Goal: Task Accomplishment & Management: Manage account settings

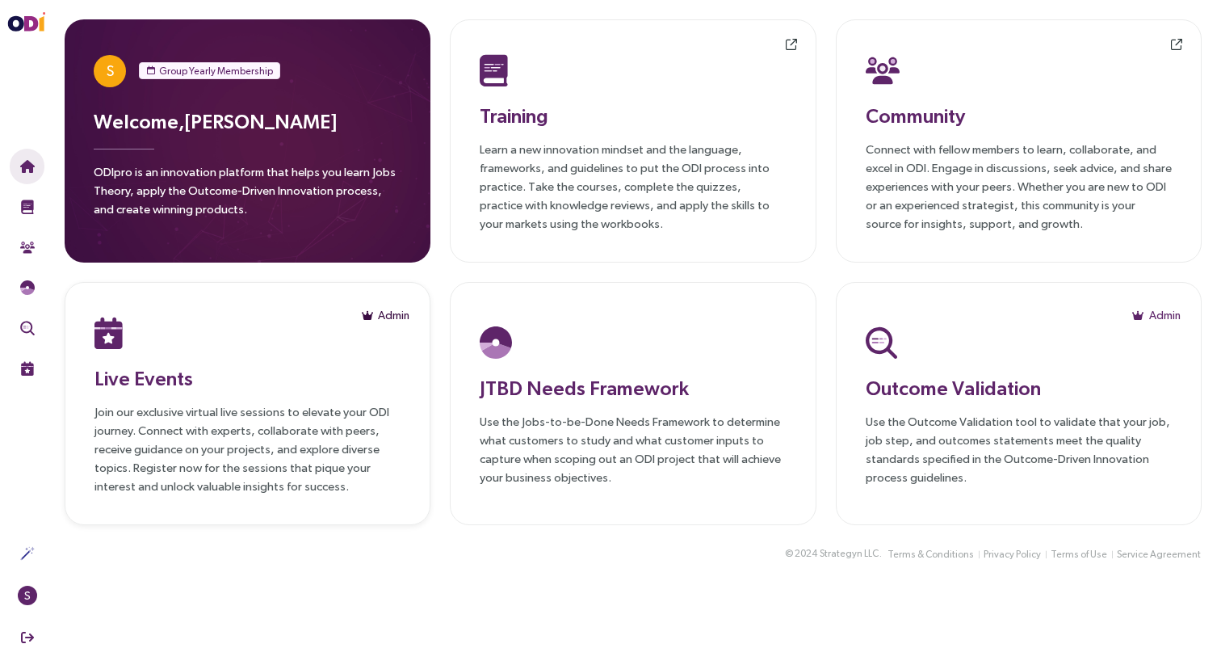
click at [401, 317] on span "Admin" at bounding box center [394, 315] width 32 height 18
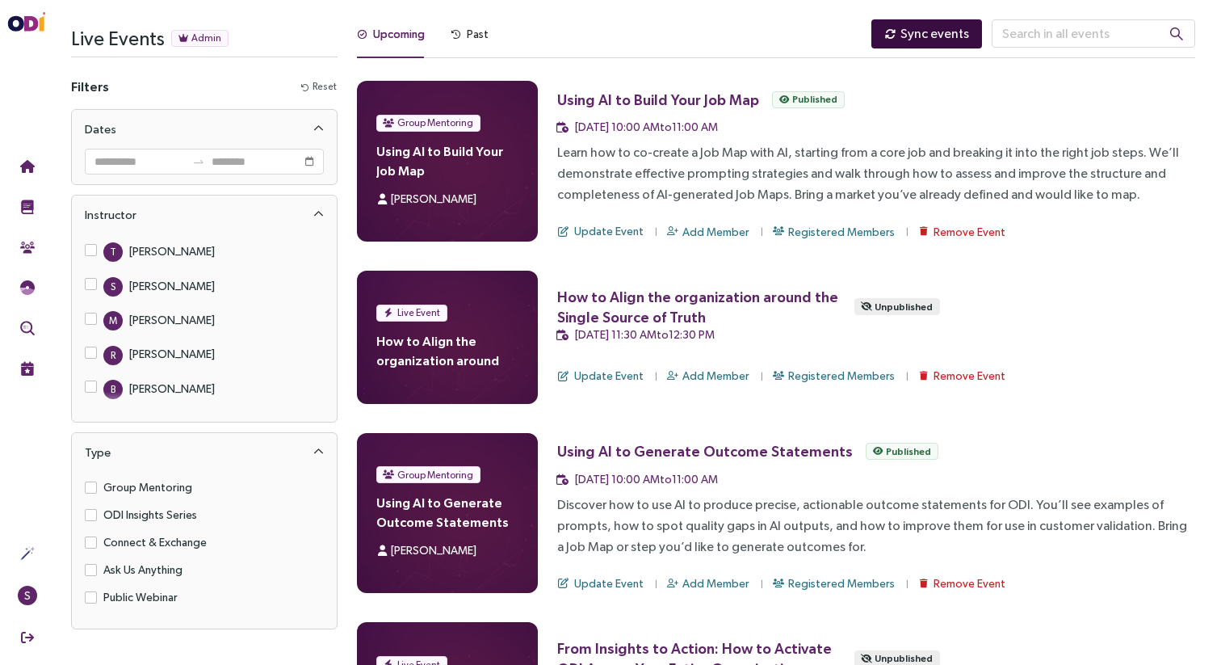
click at [969, 35] on span "Sync events" at bounding box center [935, 33] width 69 height 20
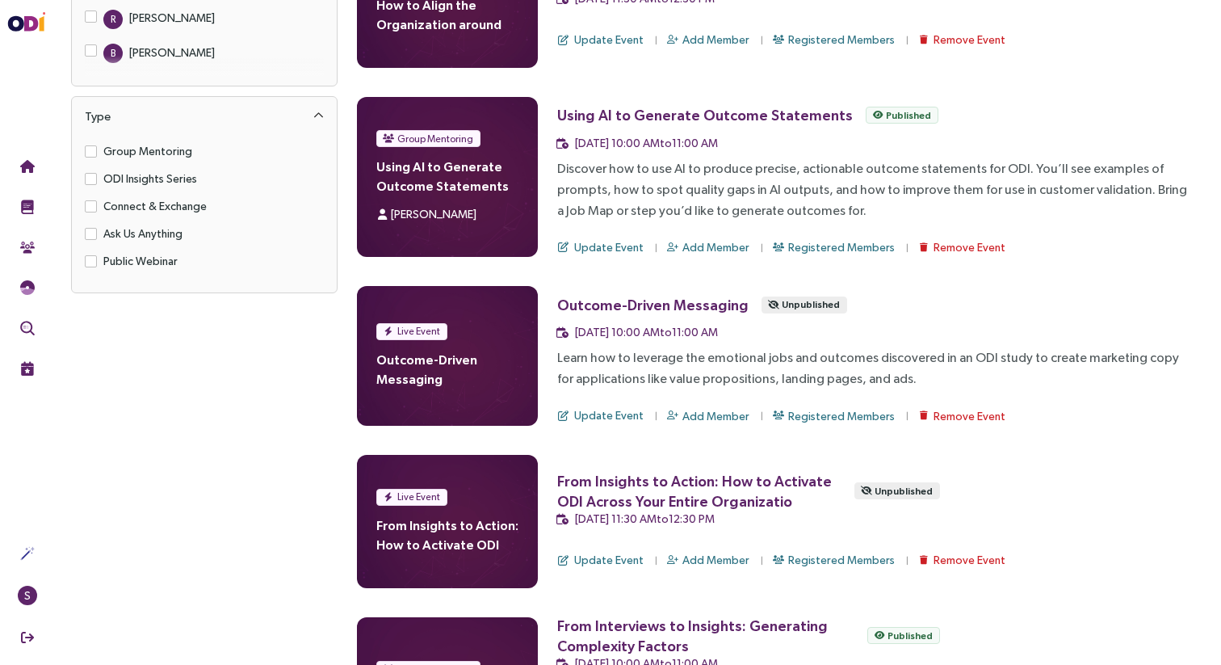
scroll to position [343, 0]
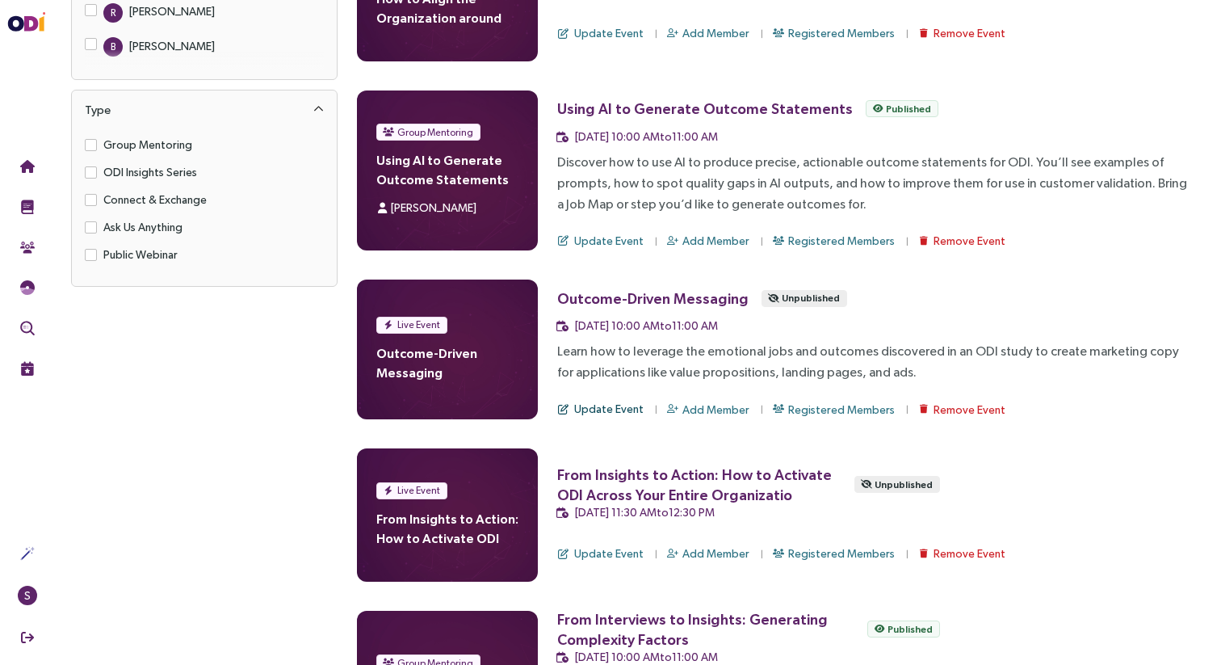
click at [609, 410] on span "Update Event" at bounding box center [608, 409] width 69 height 18
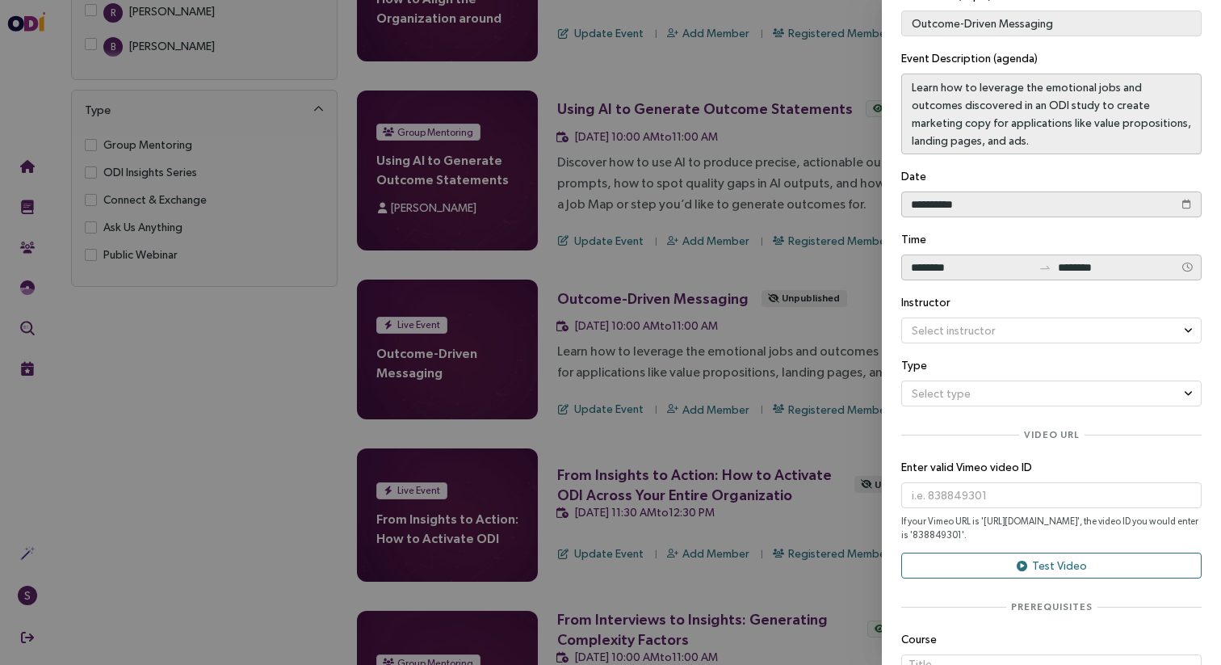
scroll to position [105, 0]
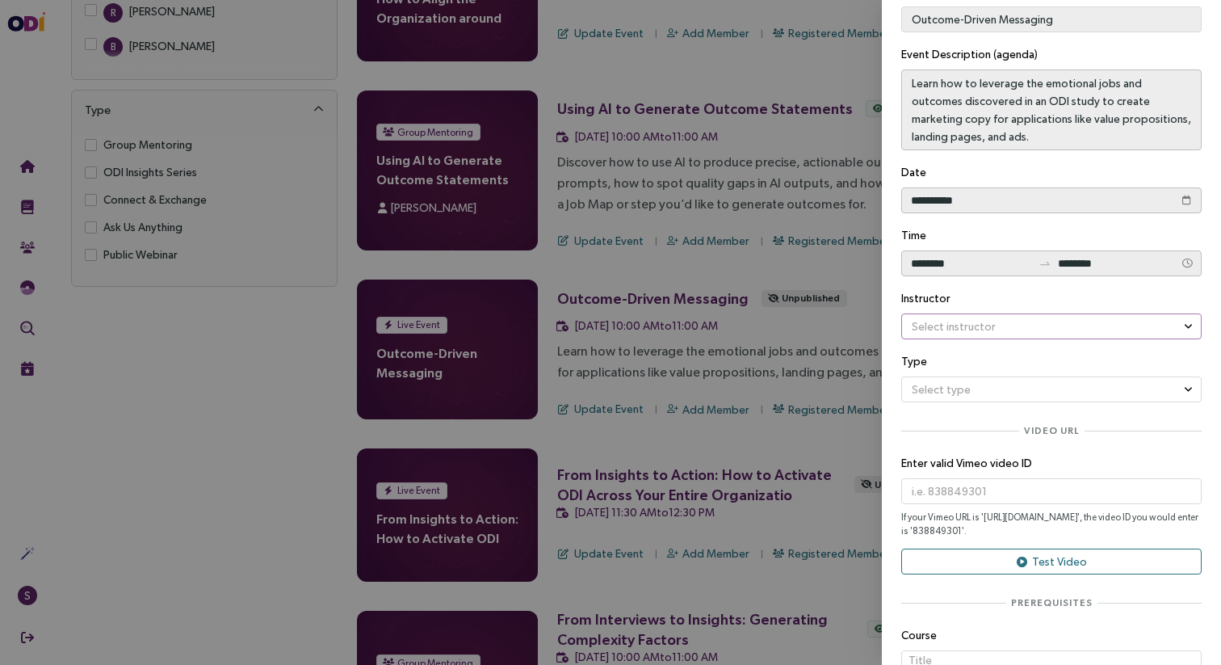
click at [1011, 330] on input "search" at bounding box center [1046, 326] width 270 height 24
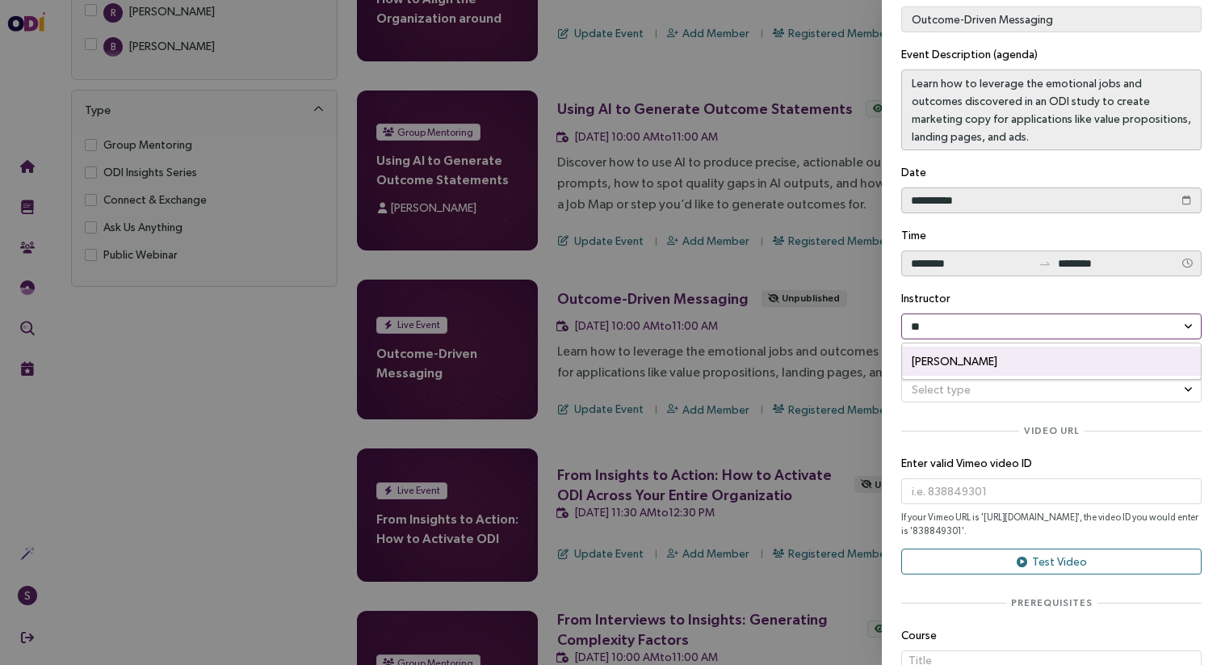
type input "***"
click at [1070, 360] on div "[PERSON_NAME]" at bounding box center [1052, 361] width 280 height 29
click at [1031, 396] on input "search" at bounding box center [1046, 389] width 270 height 24
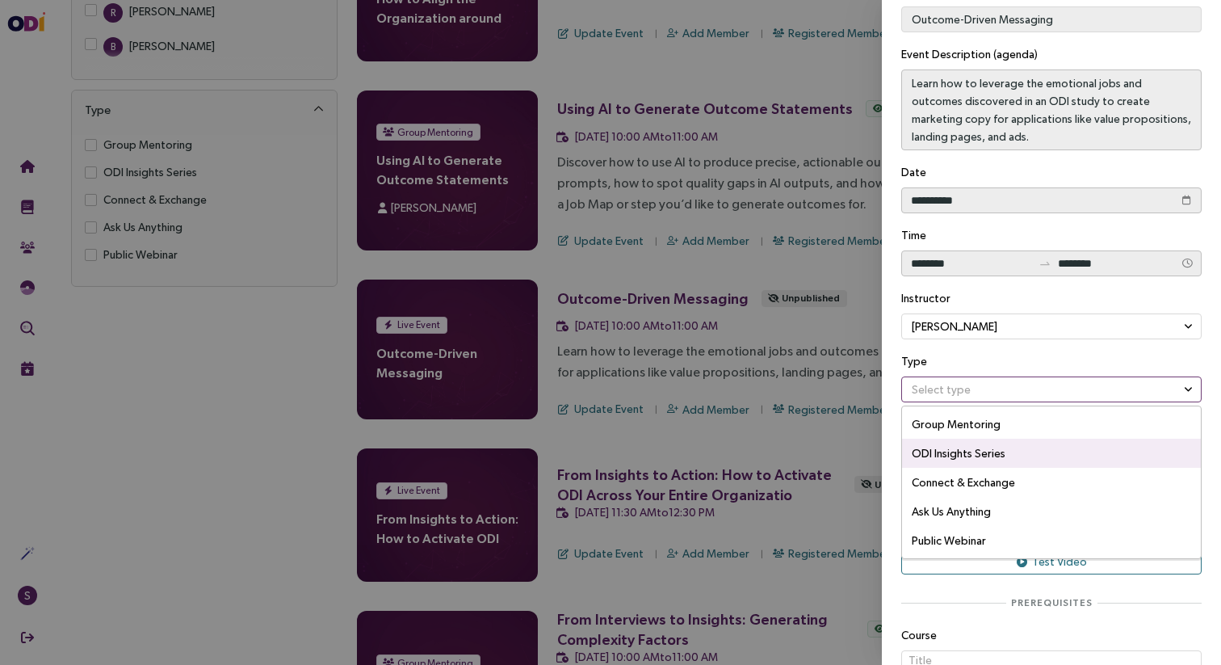
click at [1018, 452] on div "ODI Insights Series" at bounding box center [1052, 453] width 280 height 29
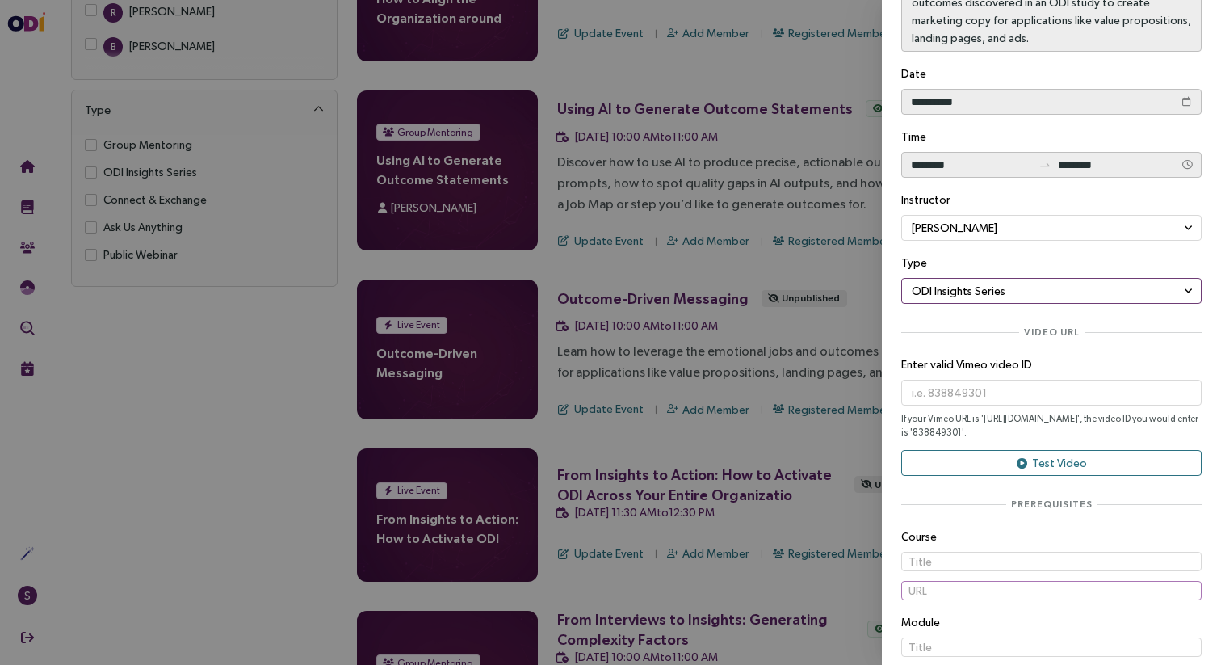
scroll to position [446, 0]
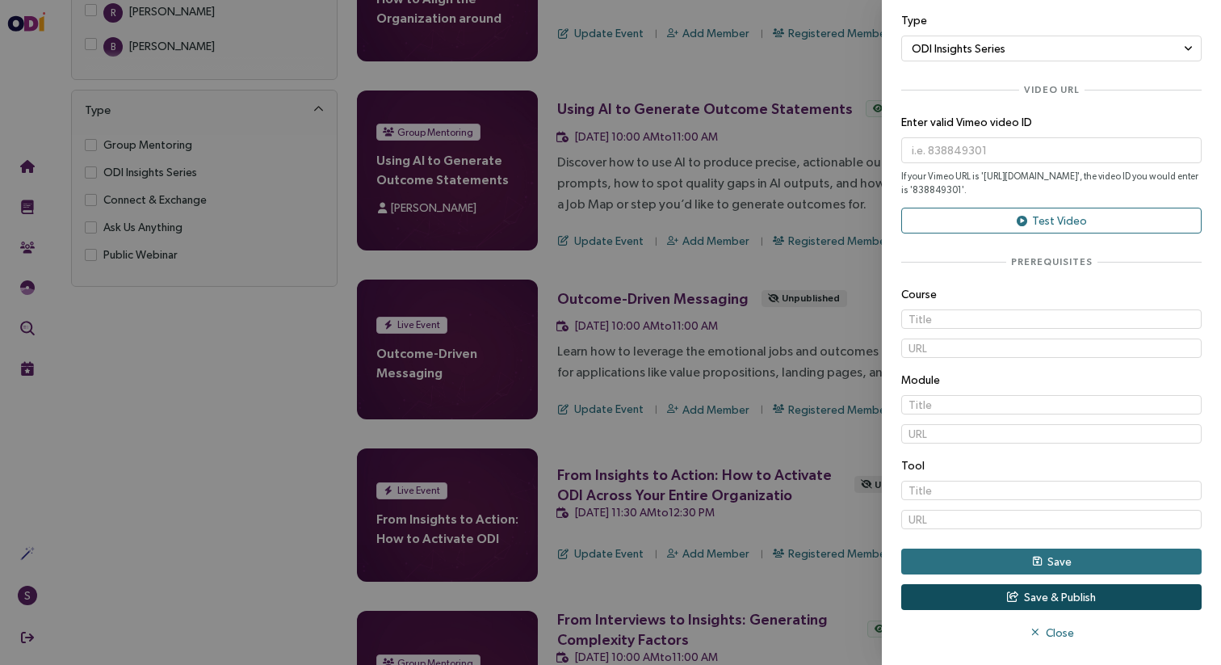
click at [1035, 591] on span "Save & Publish" at bounding box center [1060, 597] width 72 height 18
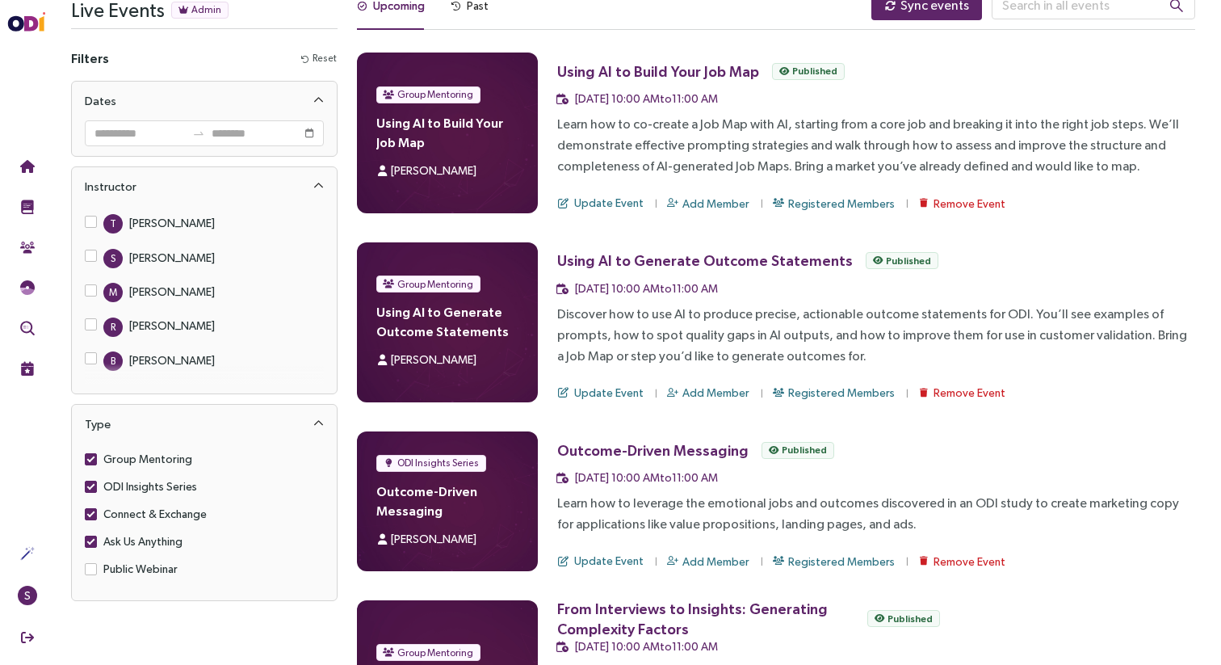
scroll to position [2, 0]
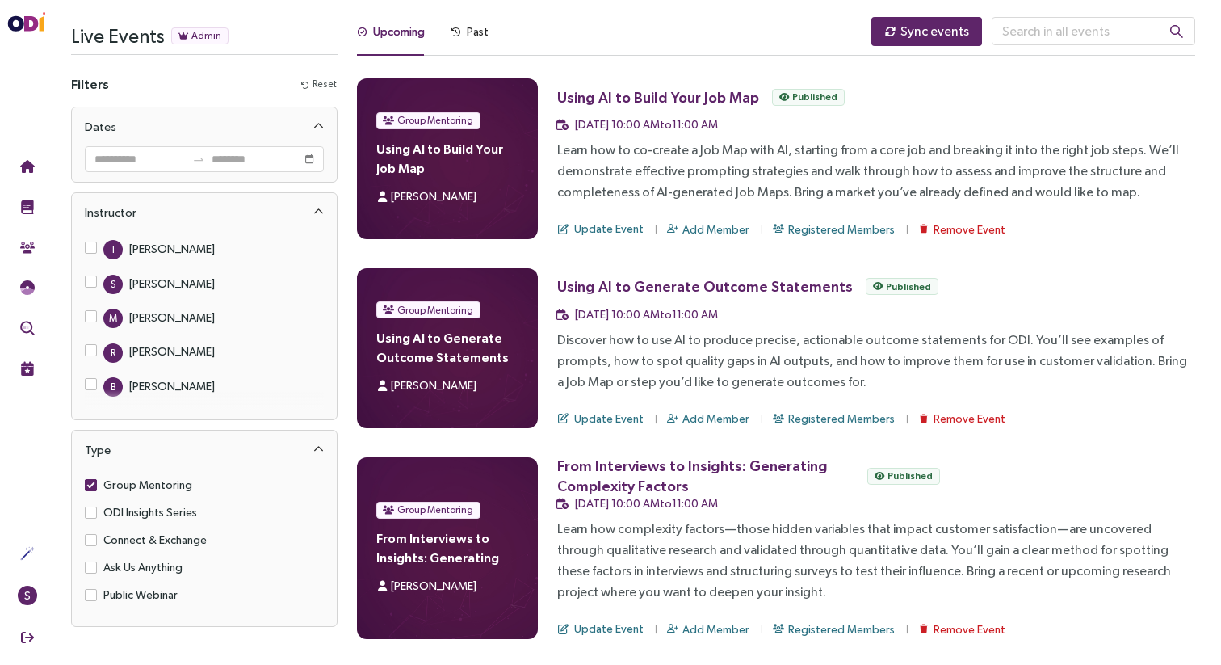
click at [89, 490] on label "Group Mentoring" at bounding box center [142, 485] width 114 height 18
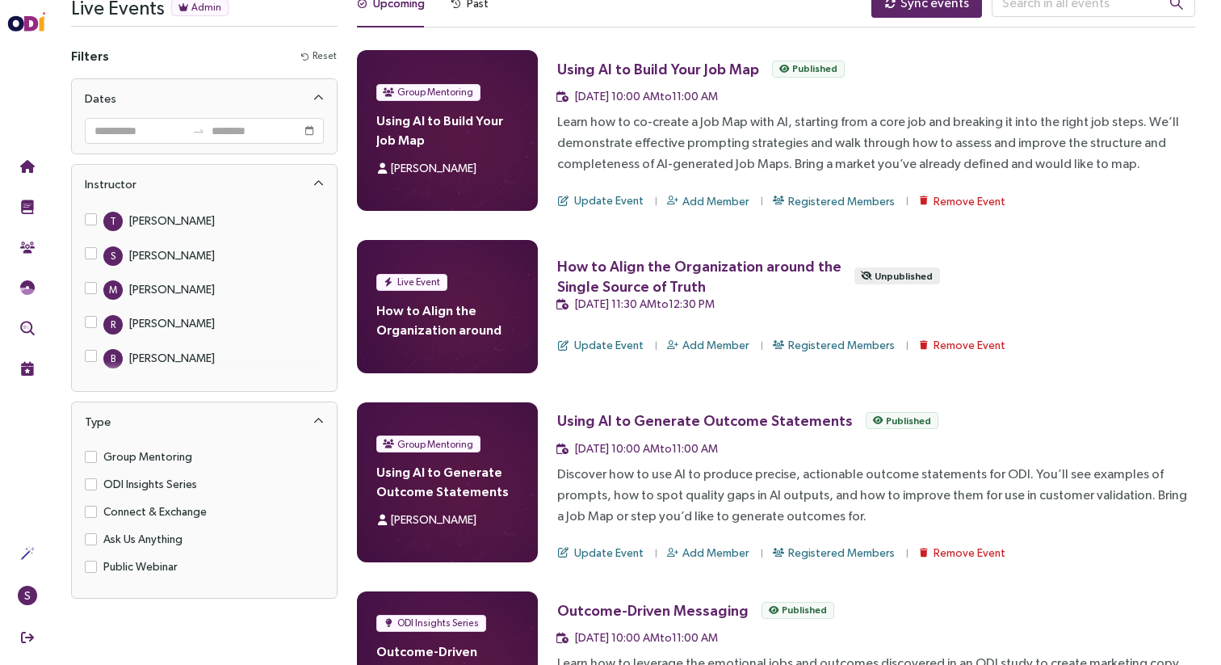
scroll to position [0, 0]
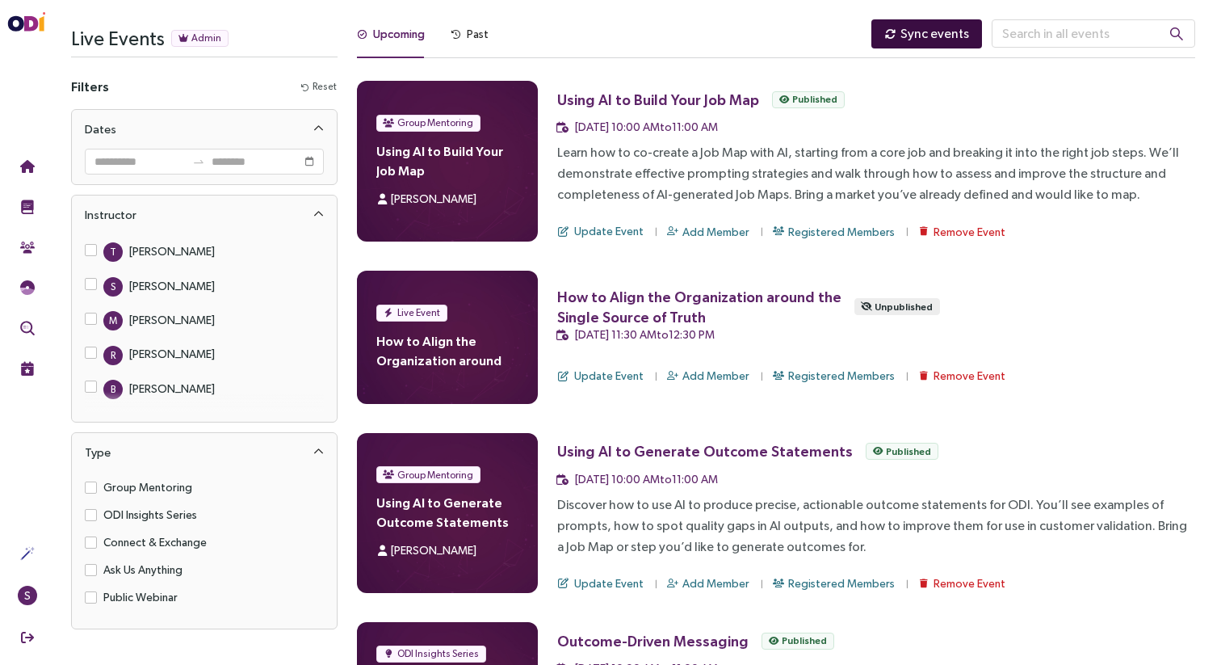
click at [953, 36] on span "Sync events" at bounding box center [935, 33] width 69 height 20
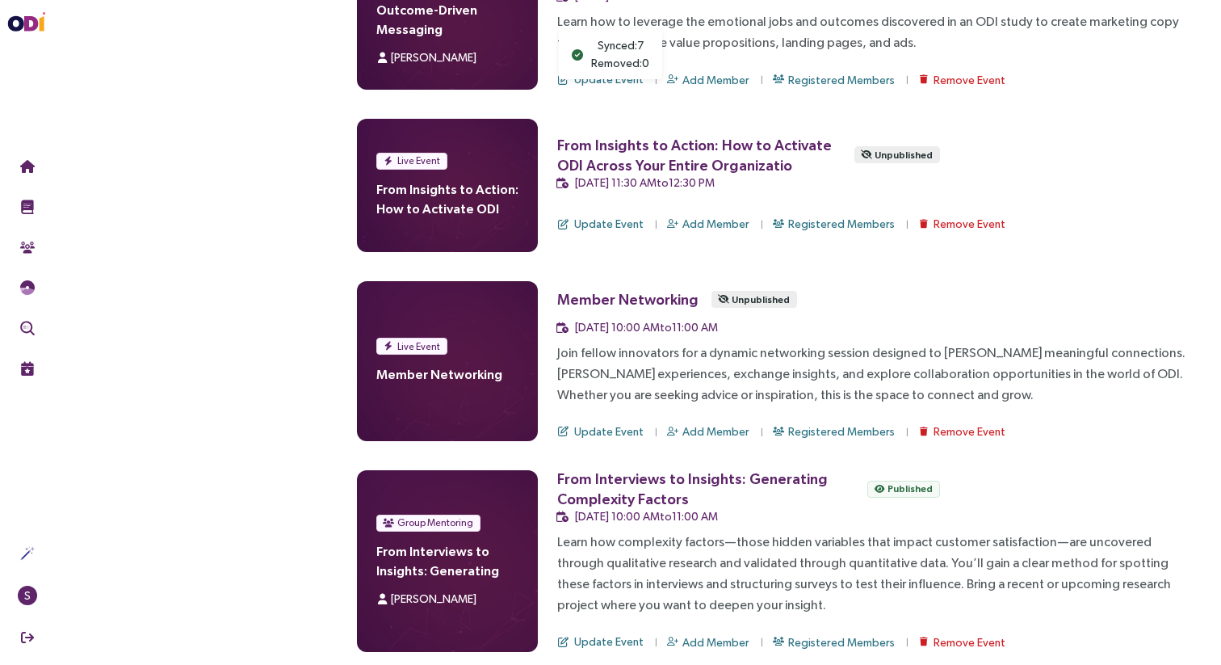
scroll to position [686, 0]
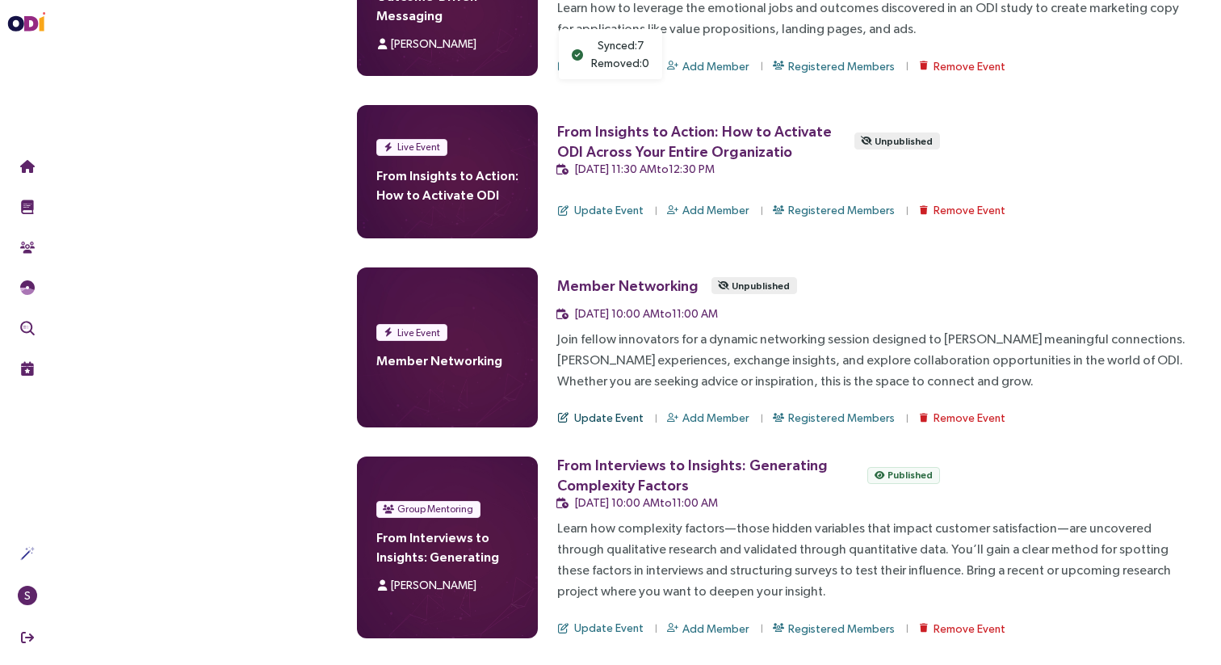
click at [612, 416] on span "Update Event" at bounding box center [608, 418] width 69 height 18
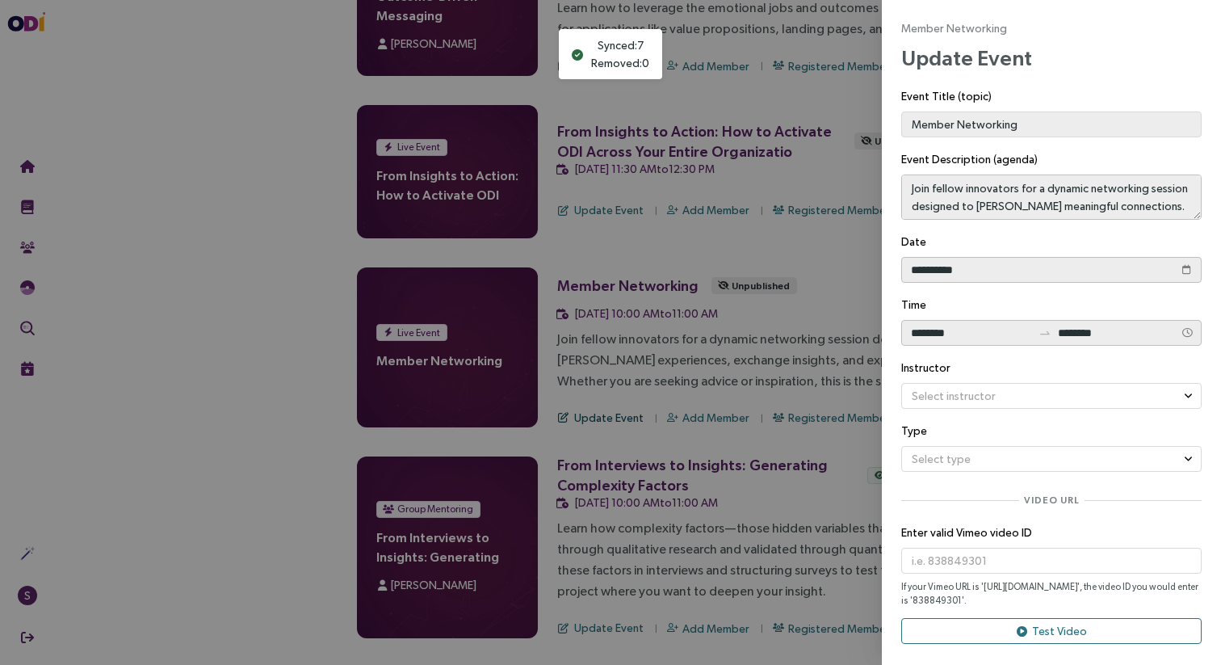
type textarea "**********"
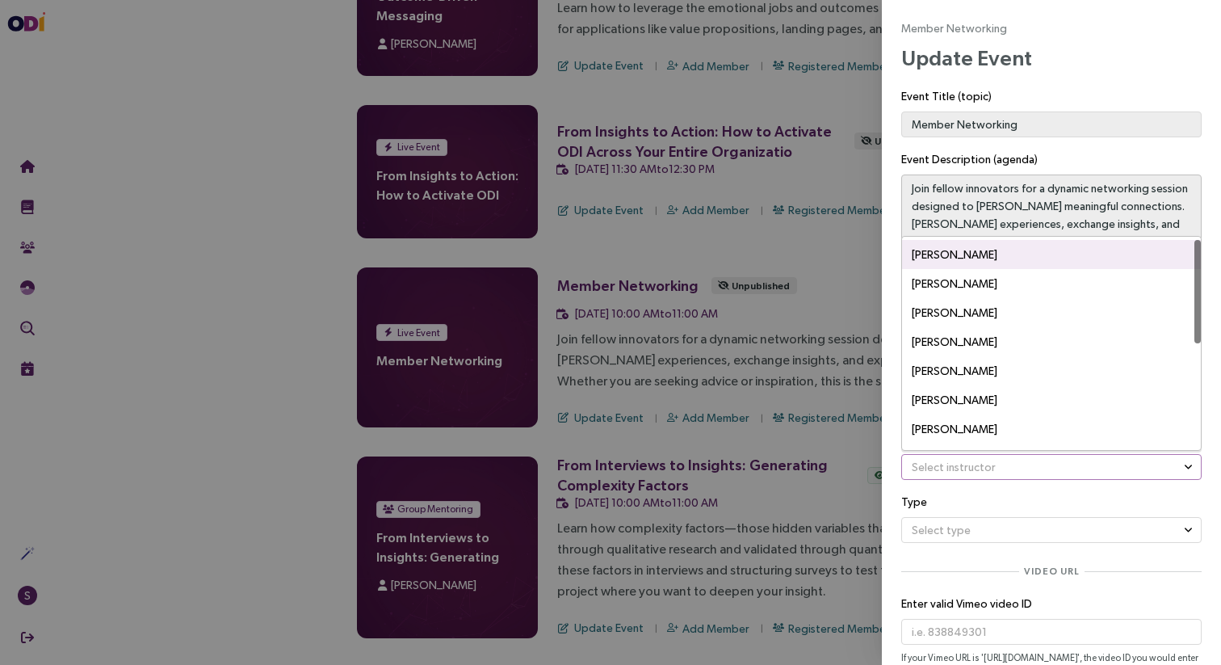
click at [963, 464] on input "search" at bounding box center [1046, 467] width 270 height 24
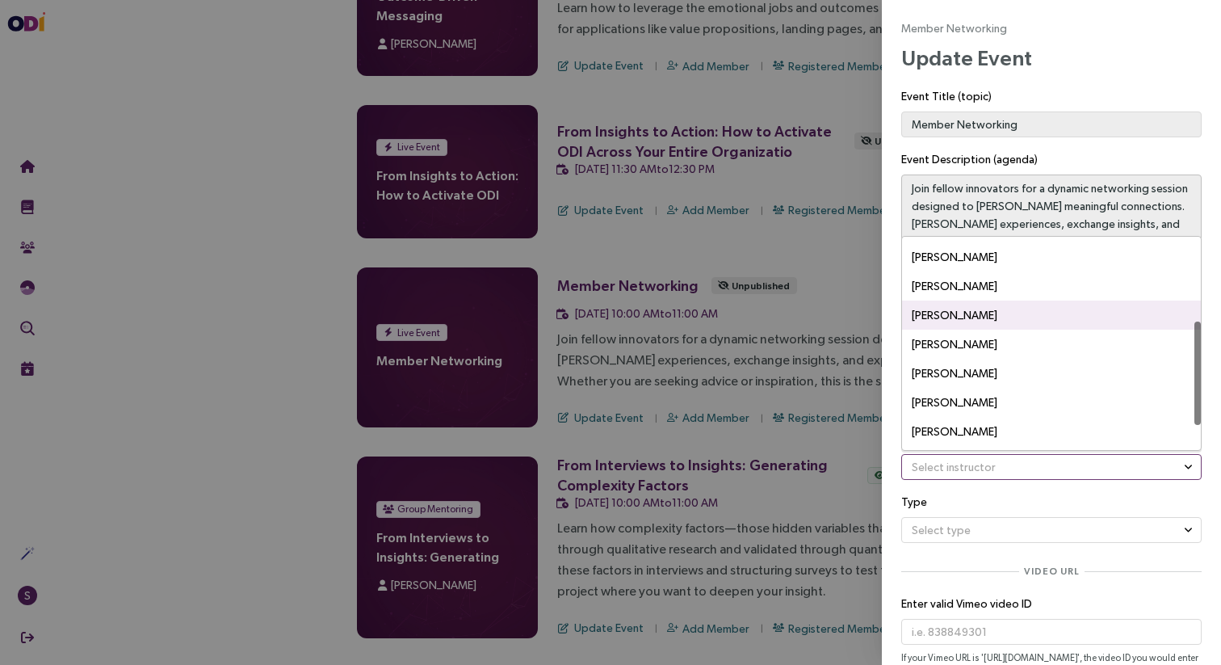
scroll to position [209, 0]
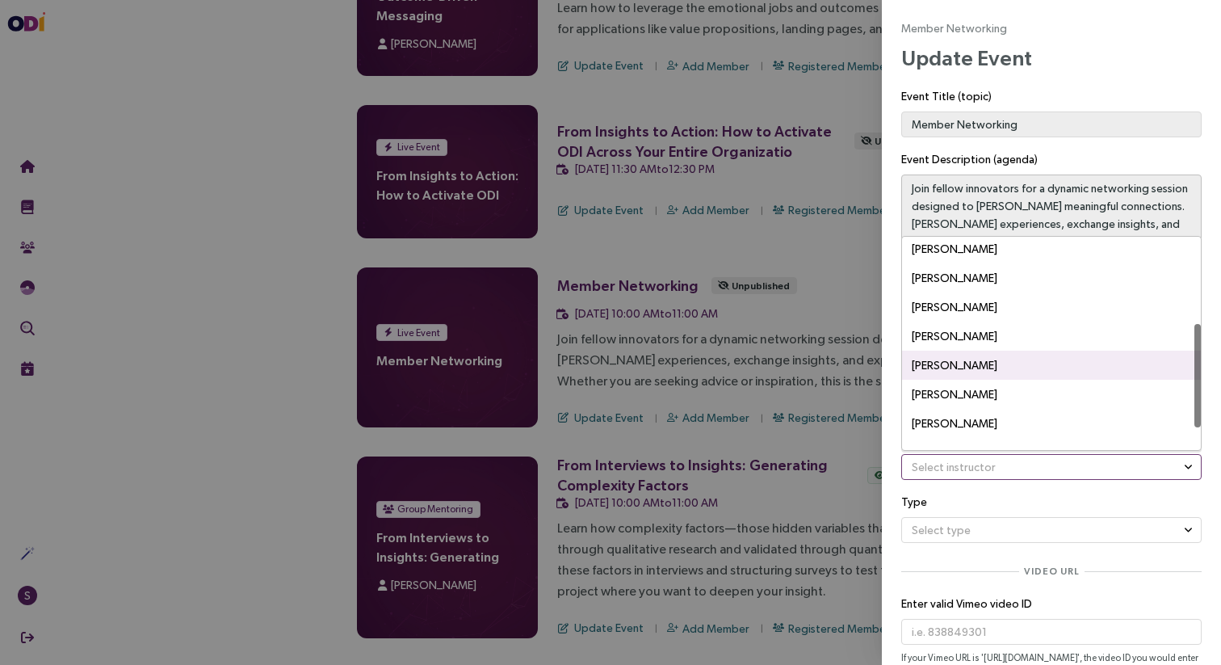
click at [969, 362] on div "[PERSON_NAME]" at bounding box center [1052, 365] width 280 height 29
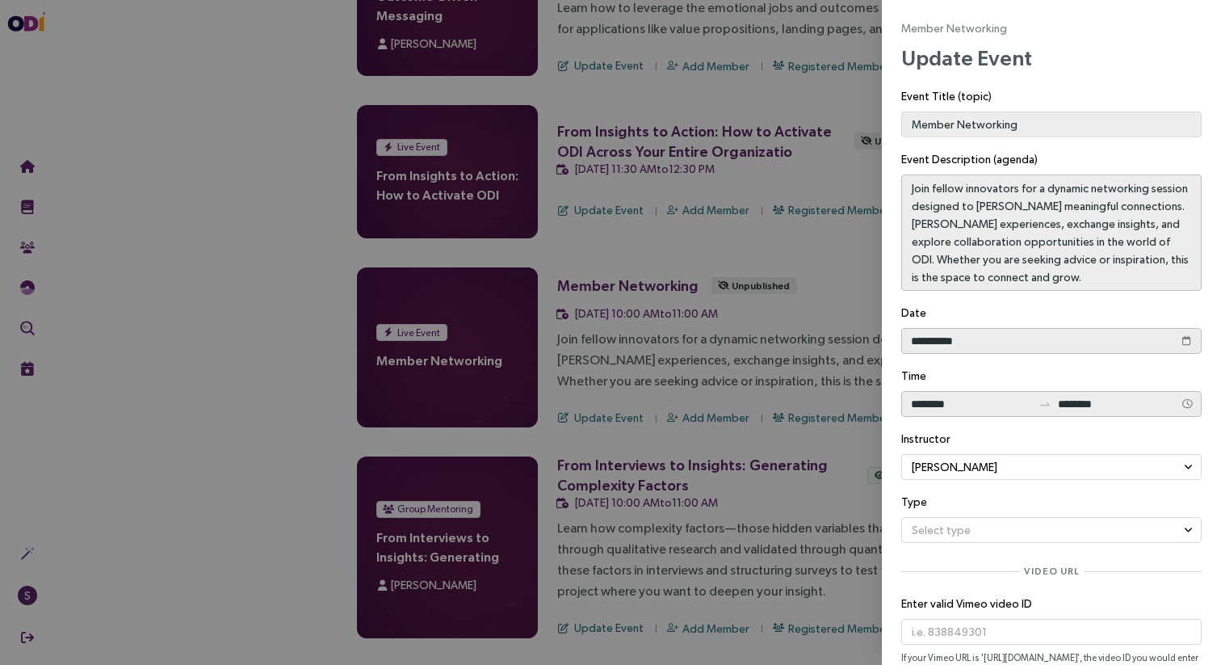
click at [972, 502] on small "Type" at bounding box center [1052, 505] width 301 height 24
click at [977, 530] on input "search" at bounding box center [1046, 530] width 270 height 24
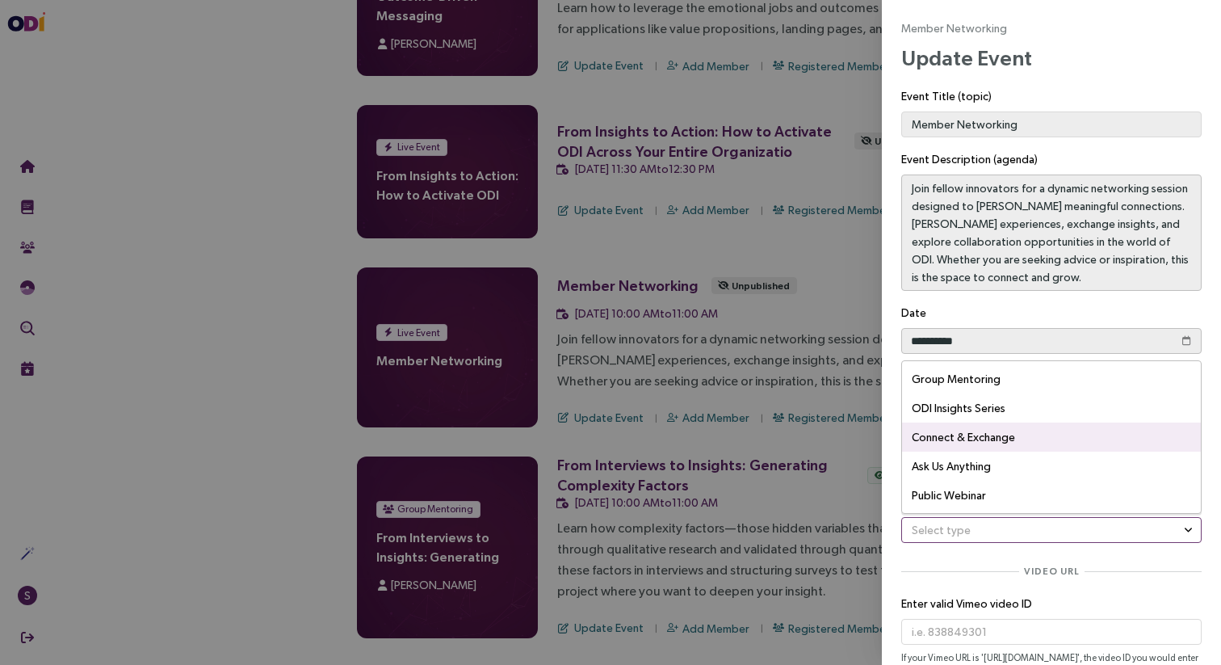
click at [956, 433] on div "Connect & Exchange" at bounding box center [1052, 436] width 280 height 29
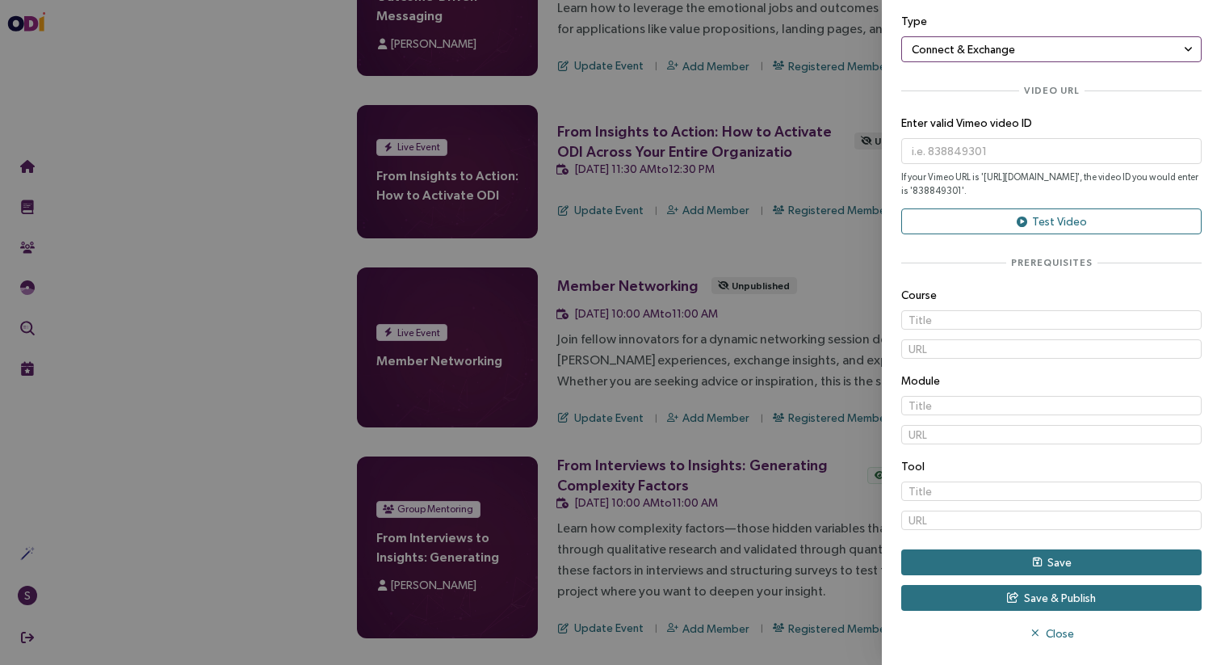
scroll to position [481, 0]
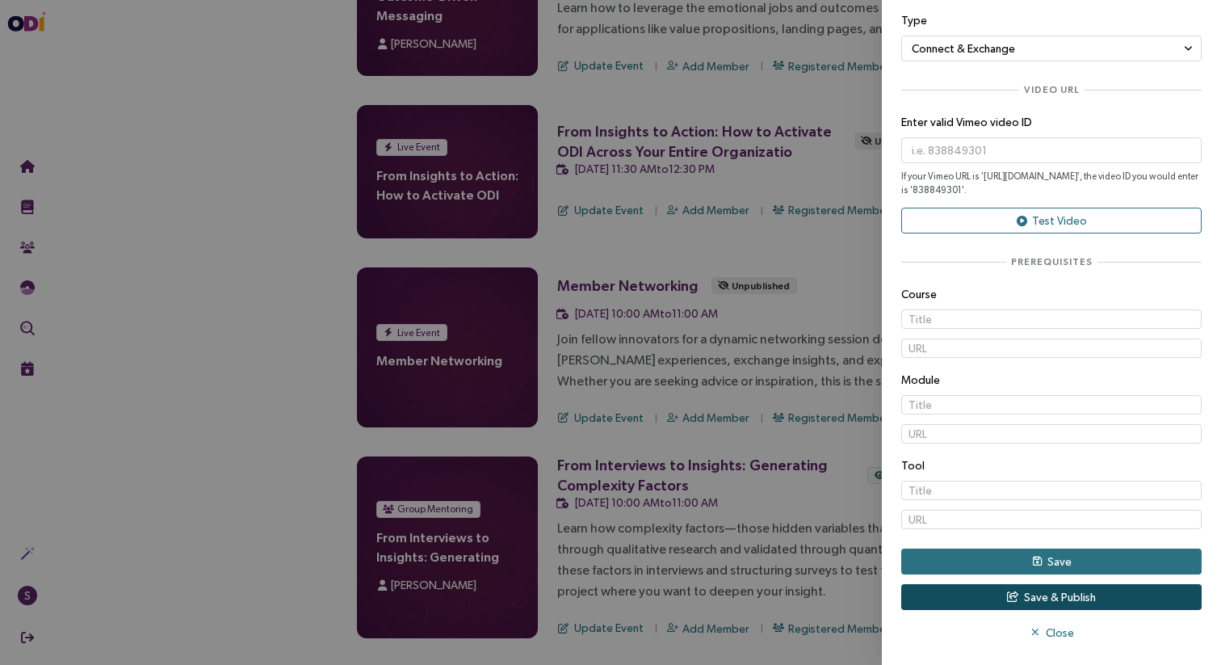
click at [994, 596] on button "Save & Publish" at bounding box center [1052, 597] width 301 height 26
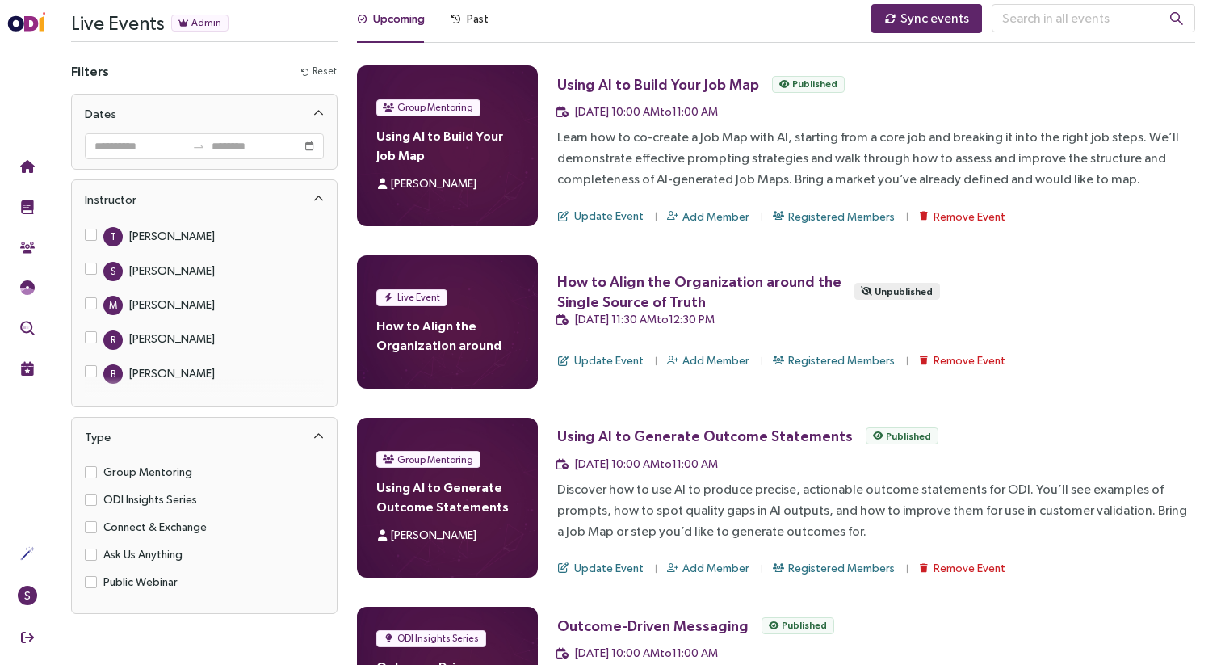
scroll to position [0, 0]
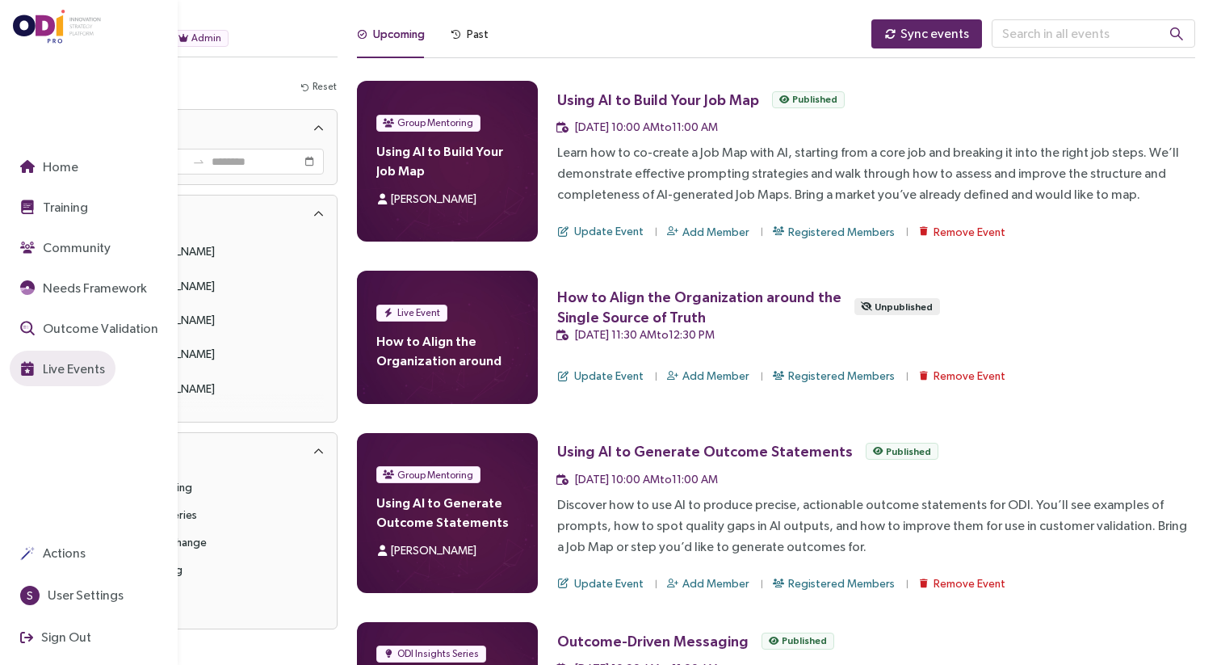
click at [46, 372] on span "Live Events" at bounding box center [72, 369] width 65 height 20
